Goal: Task Accomplishment & Management: Use online tool/utility

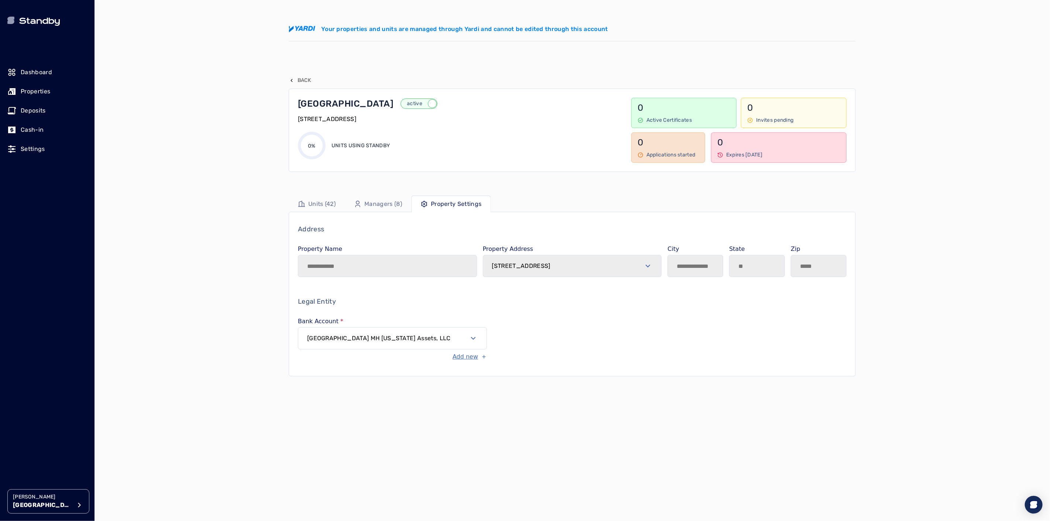
click at [36, 90] on p "Properties" at bounding box center [36, 91] width 30 height 9
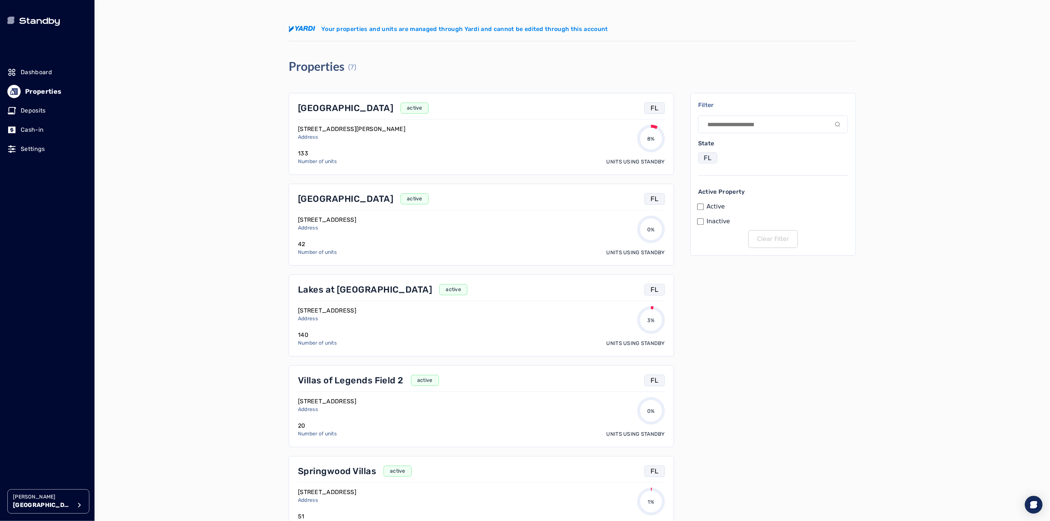
click at [327, 201] on p "[GEOGRAPHIC_DATA]" at bounding box center [345, 199] width 95 height 12
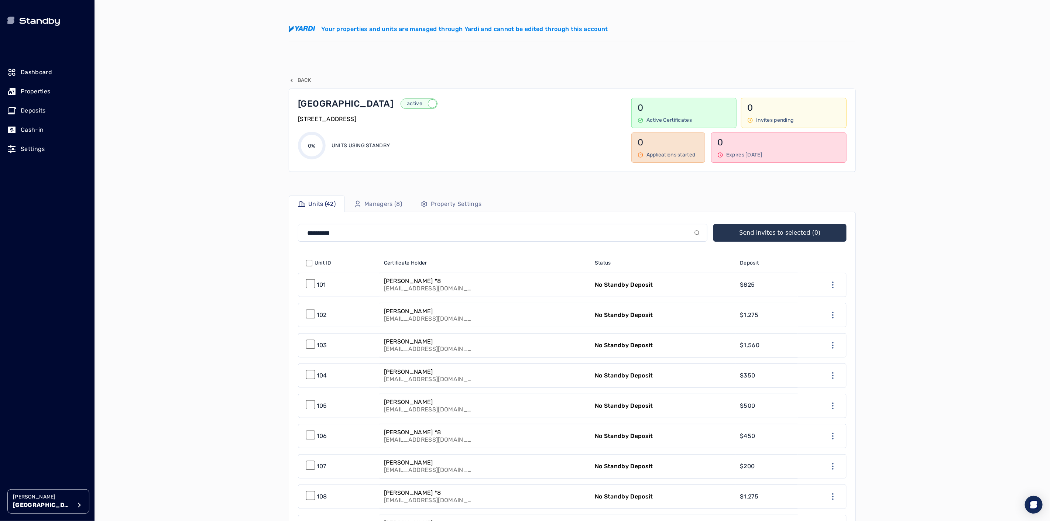
click at [501, 318] on link "[PERSON_NAME] [EMAIL_ADDRESS][DOMAIN_NAME]" at bounding box center [485, 316] width 211 height 24
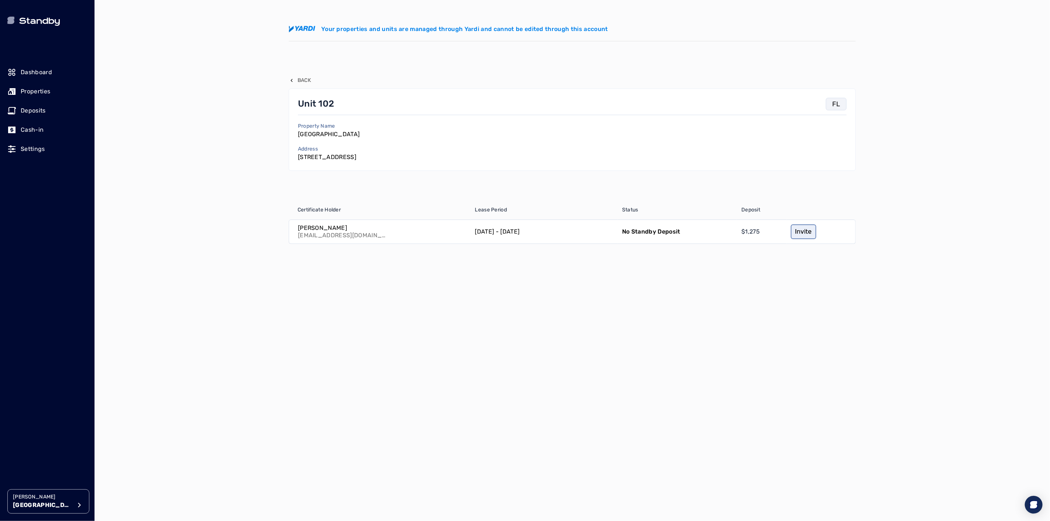
click at [800, 236] on link "Invite" at bounding box center [803, 232] width 25 height 15
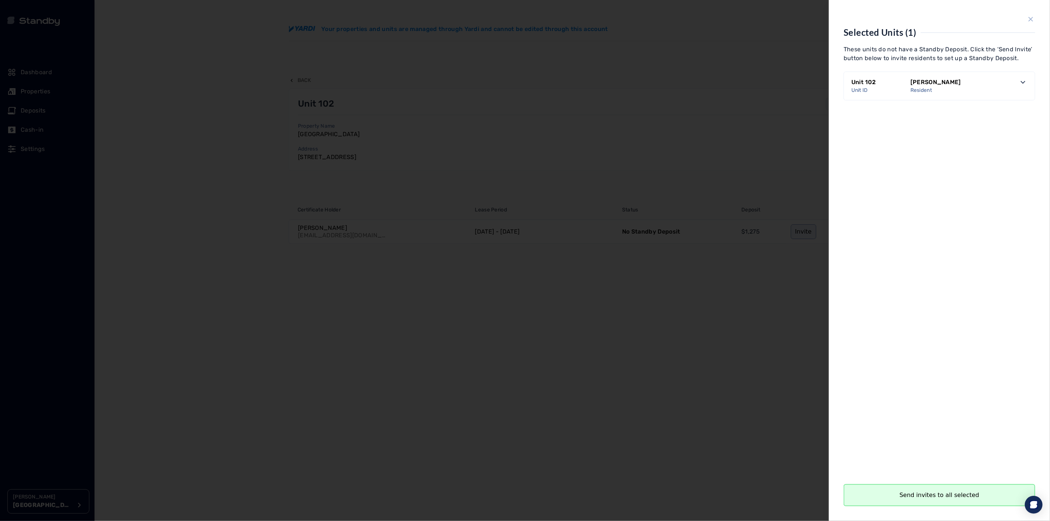
click at [931, 493] on button "Send invites to all selected" at bounding box center [940, 496] width 192 height 22
click at [929, 495] on button "Close" at bounding box center [940, 496] width 192 height 22
